Goal: Transaction & Acquisition: Purchase product/service

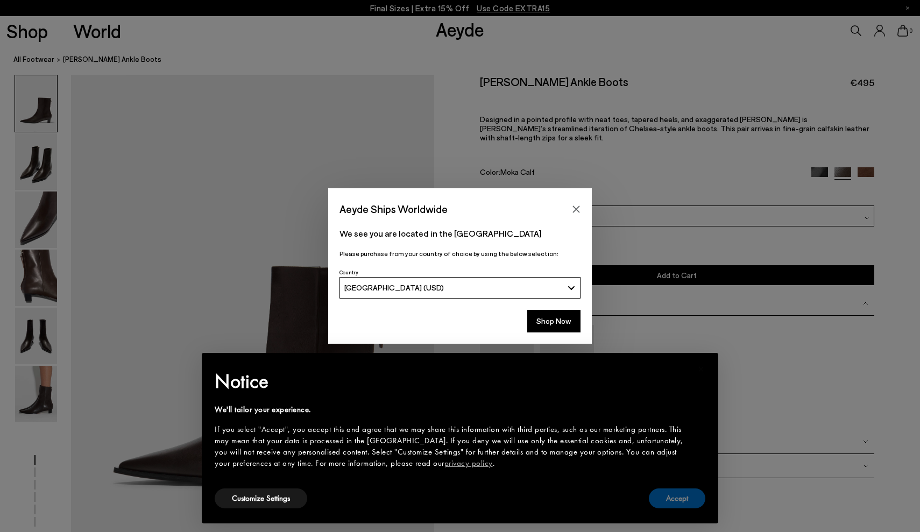
click at [683, 502] on button "Accept" at bounding box center [677, 499] width 57 height 20
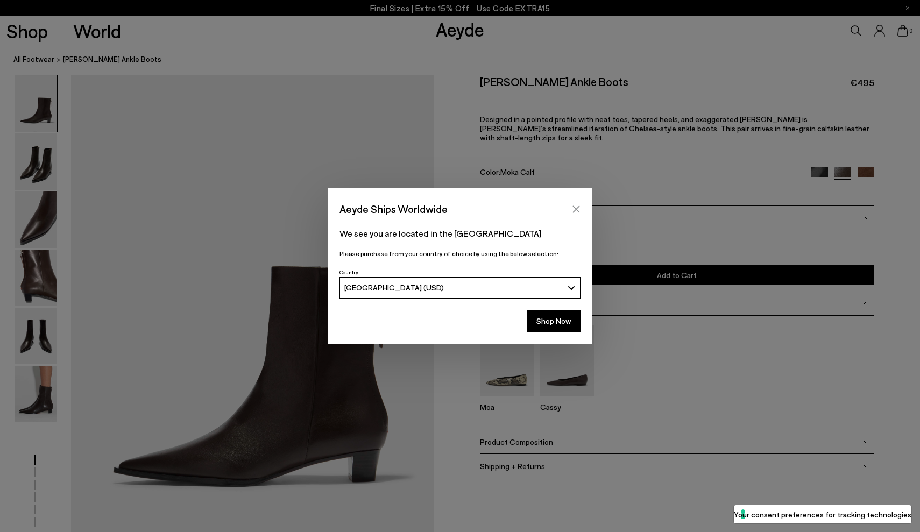
click at [576, 204] on button "Close" at bounding box center [576, 209] width 16 height 16
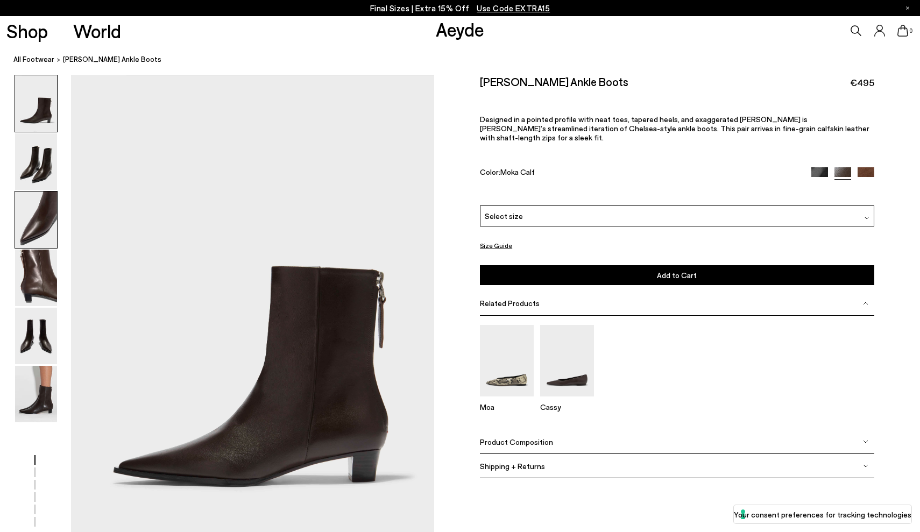
click at [38, 217] on img at bounding box center [36, 220] width 42 height 57
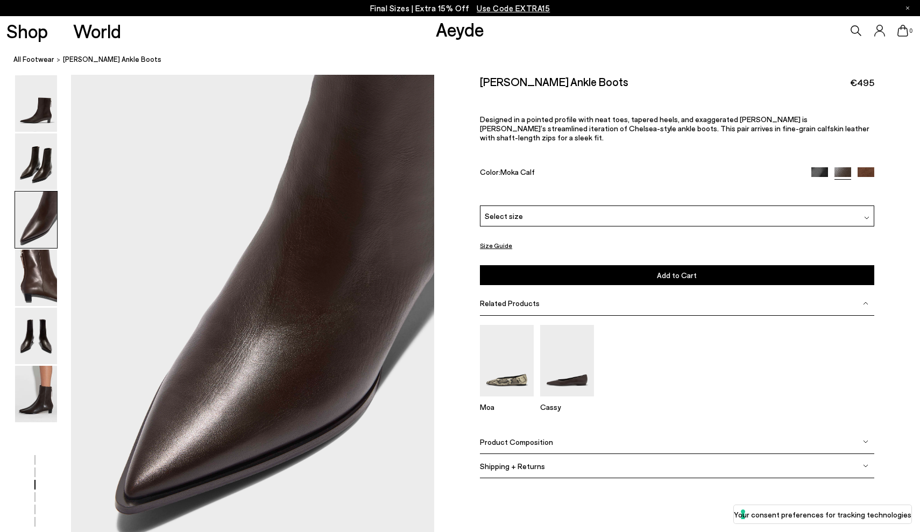
click at [817, 167] on img at bounding box center [819, 175] width 17 height 17
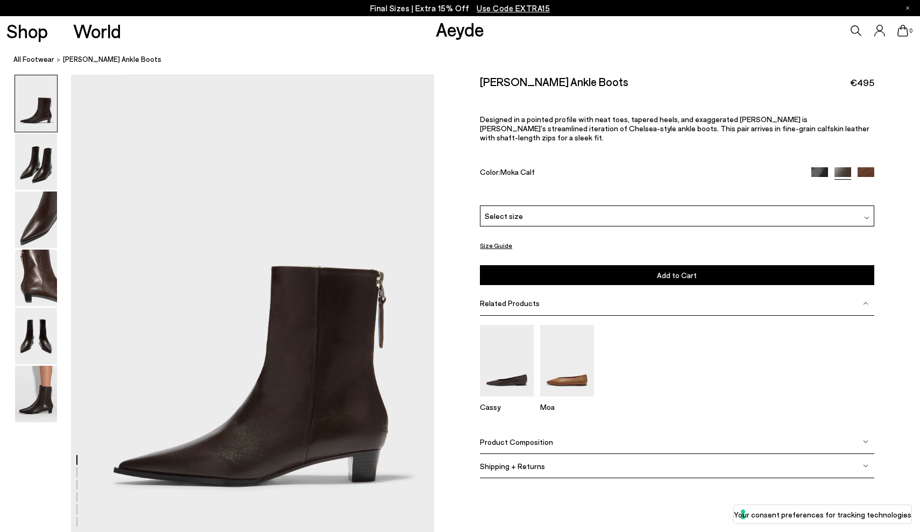
click at [866, 167] on img at bounding box center [866, 175] width 17 height 17
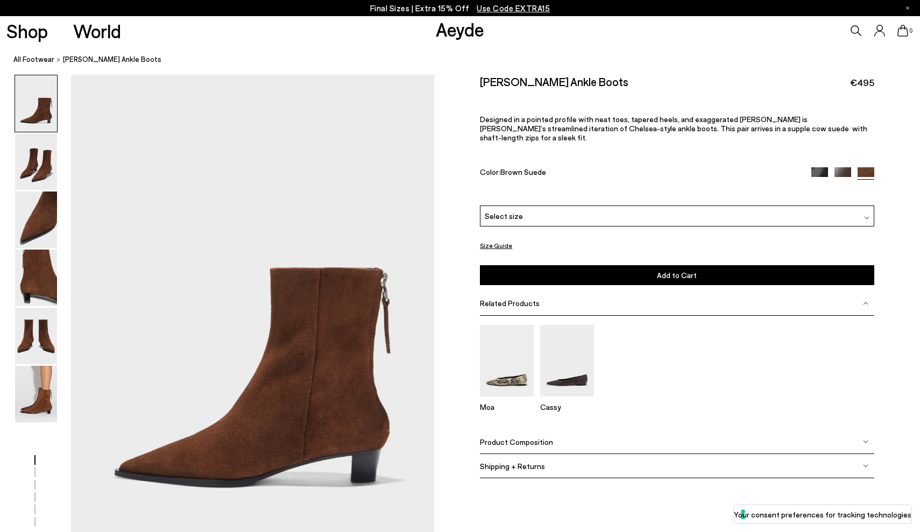
click at [865, 215] on img at bounding box center [866, 217] width 5 height 5
